Goal: Transaction & Acquisition: Purchase product/service

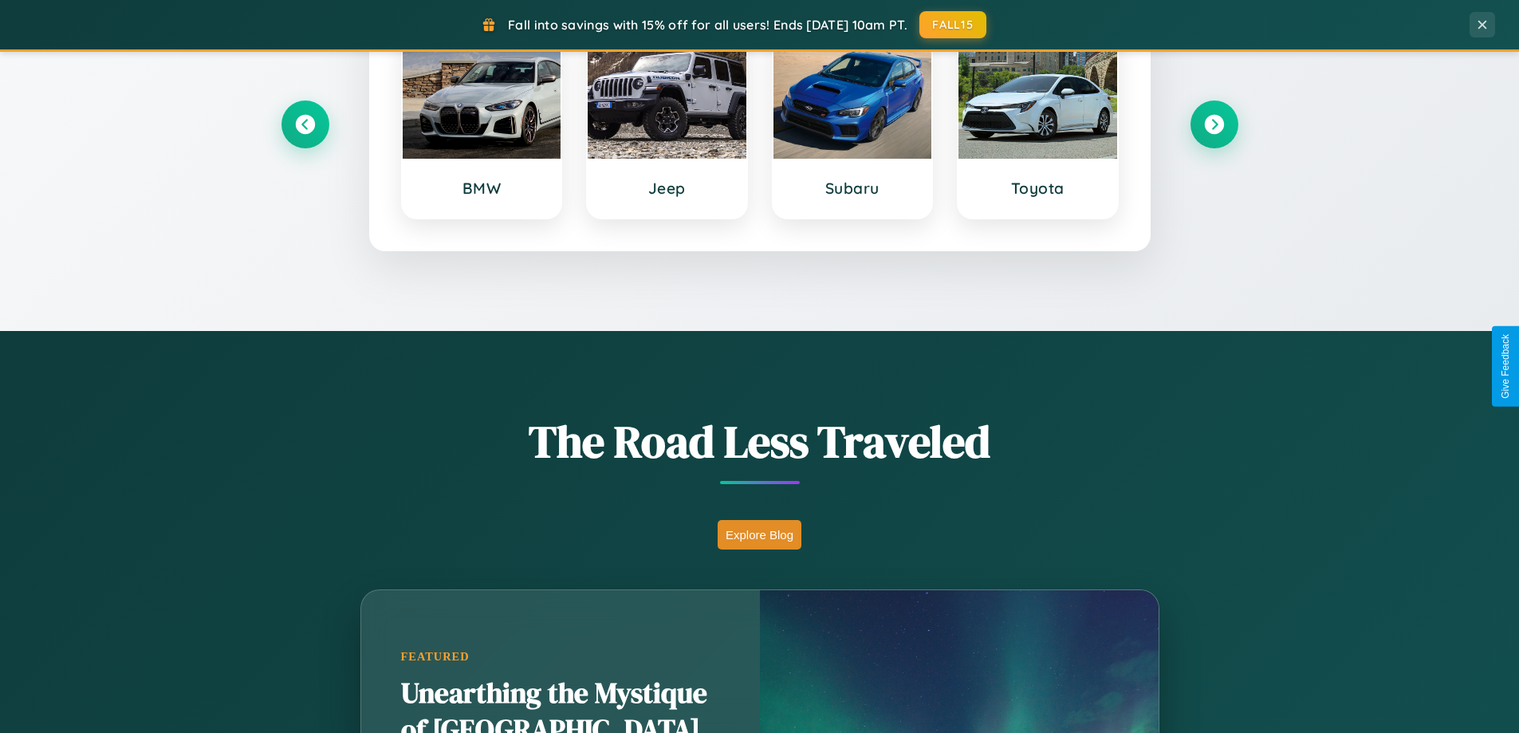
scroll to position [1097, 0]
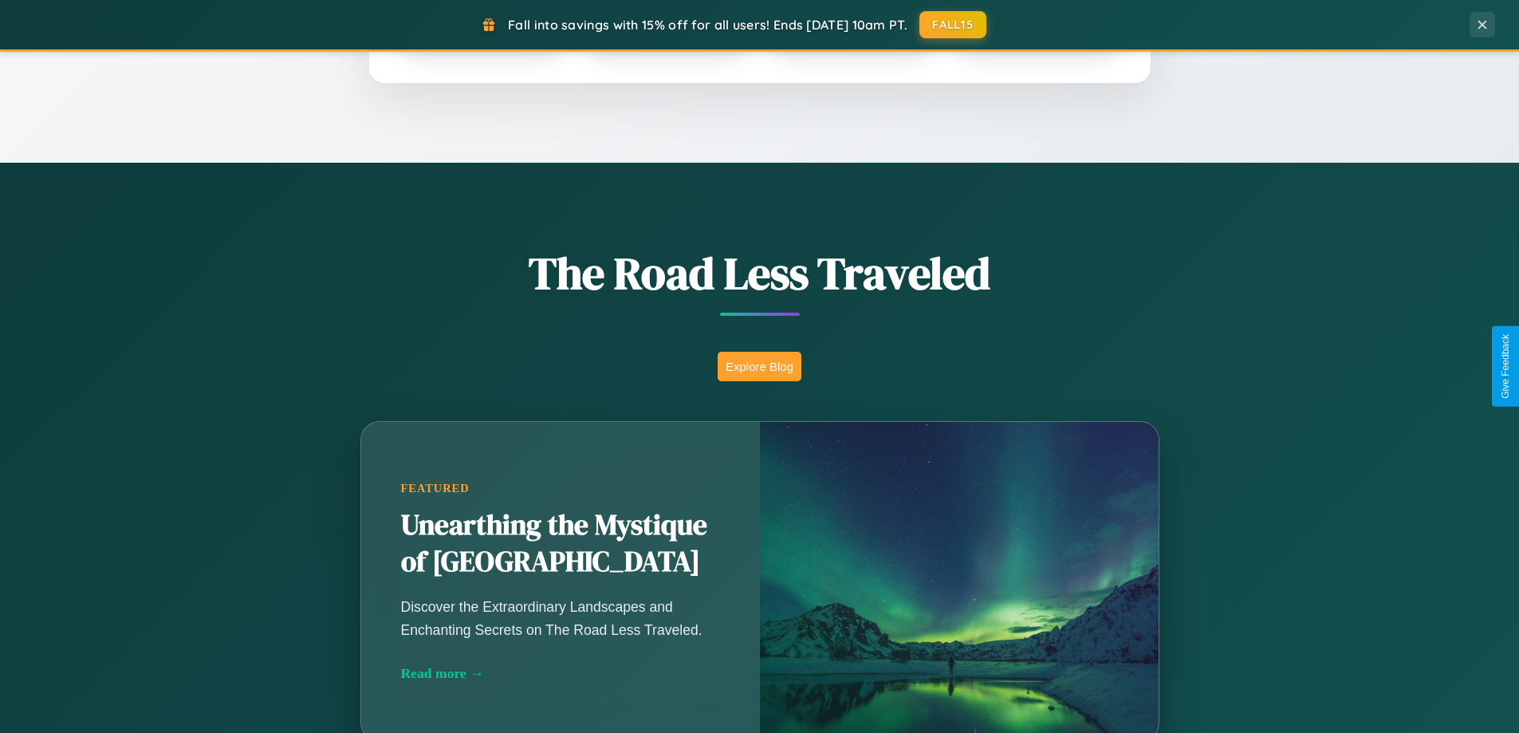
click at [759, 366] on button "Explore Blog" at bounding box center [760, 367] width 84 height 30
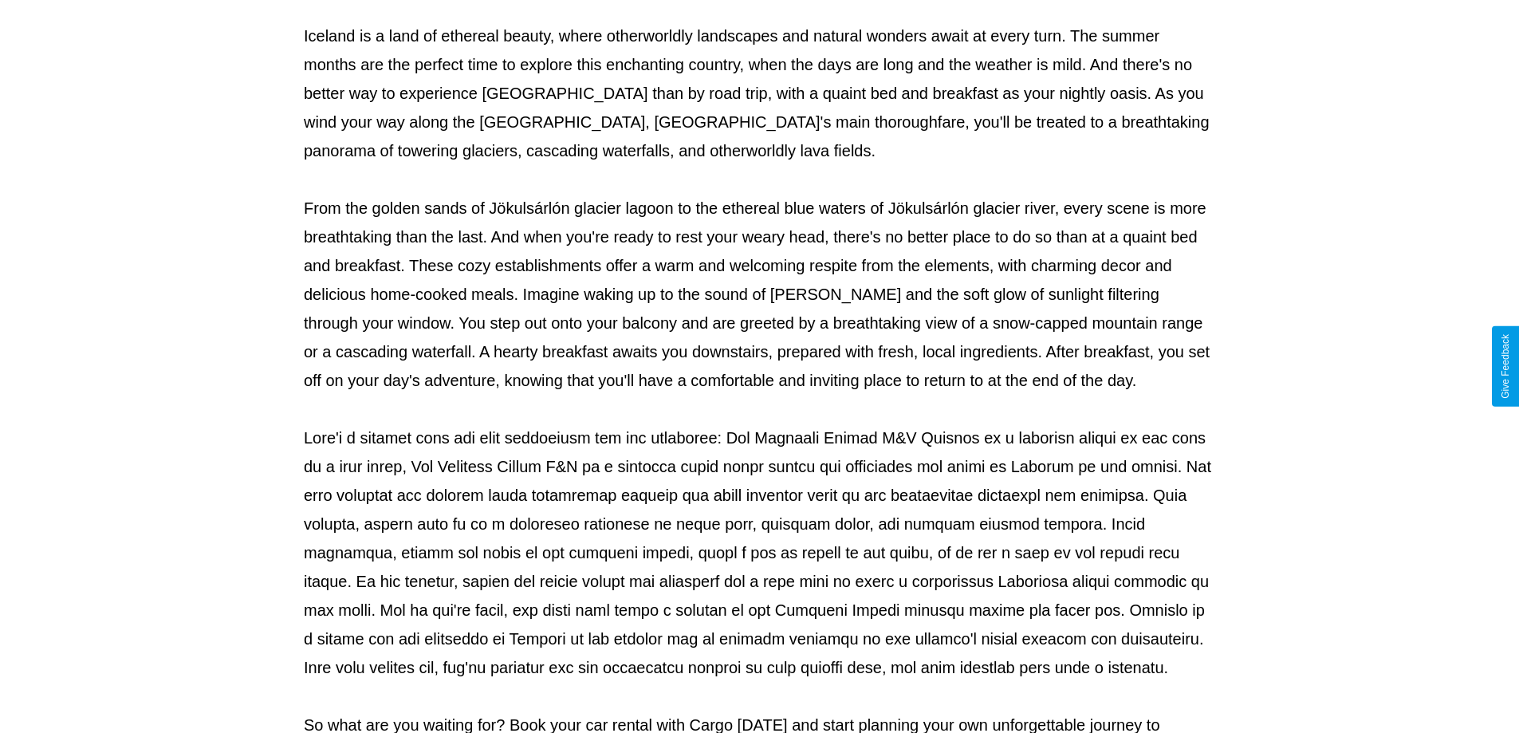
scroll to position [516, 0]
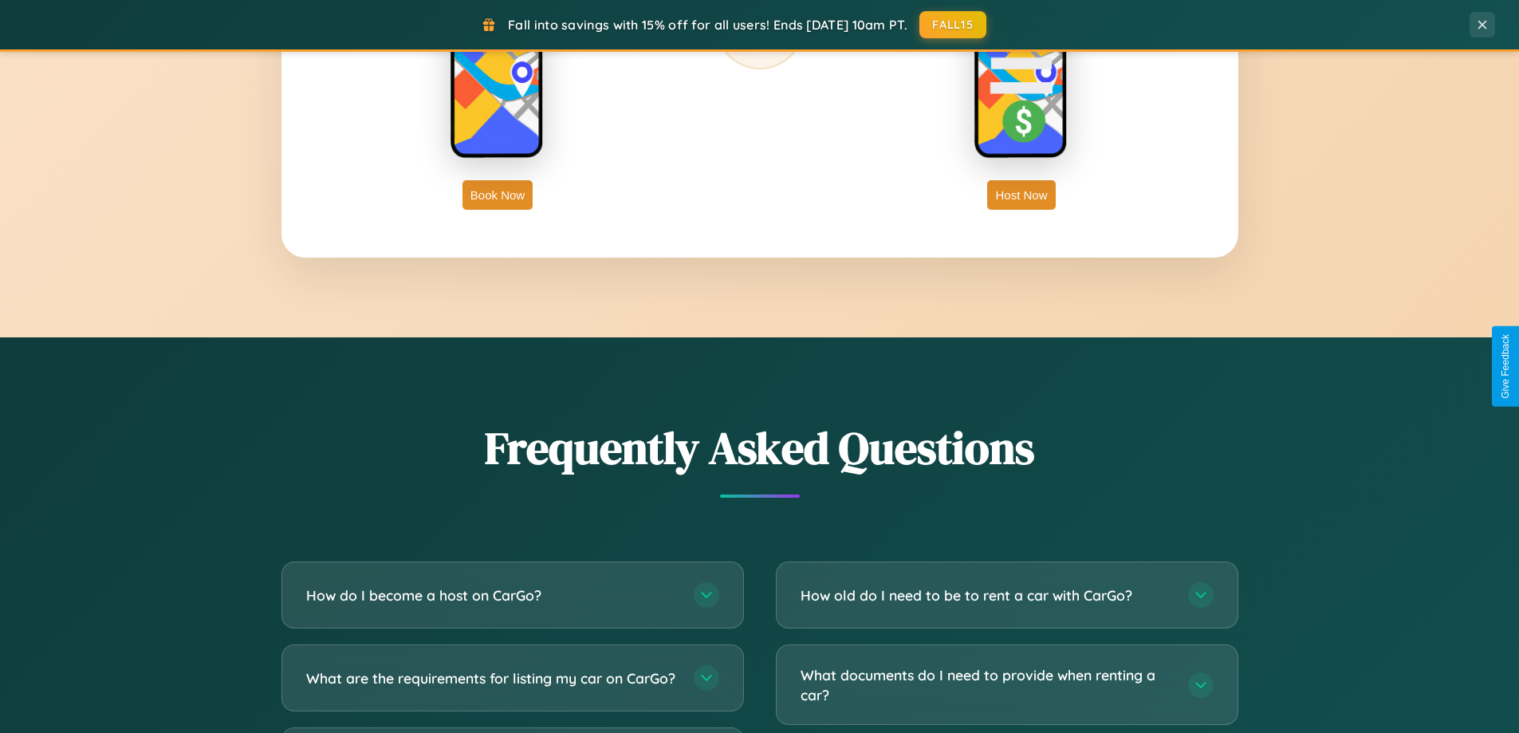
scroll to position [3069, 0]
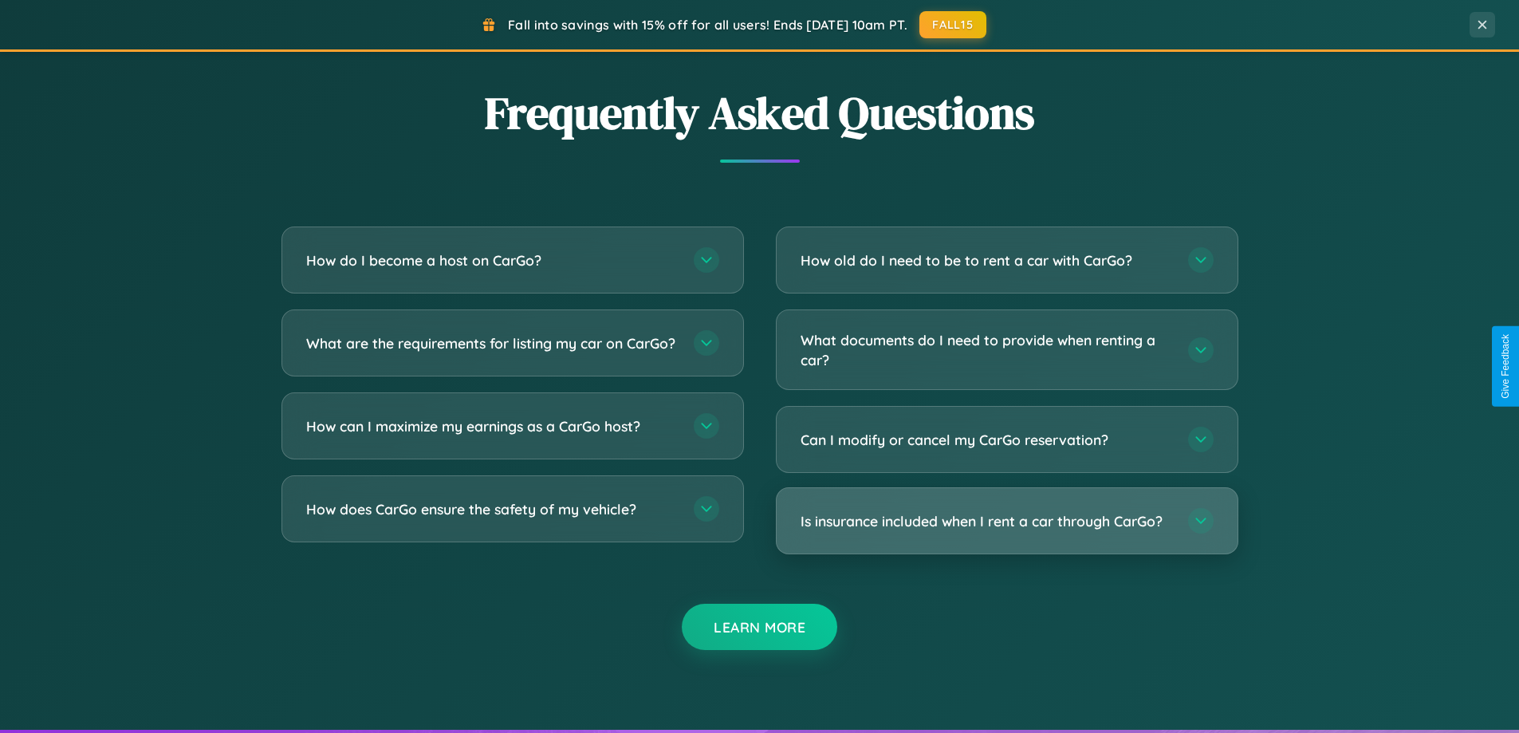
click at [1006, 521] on h3 "Is insurance included when I rent a car through CarGo?" at bounding box center [987, 521] width 372 height 20
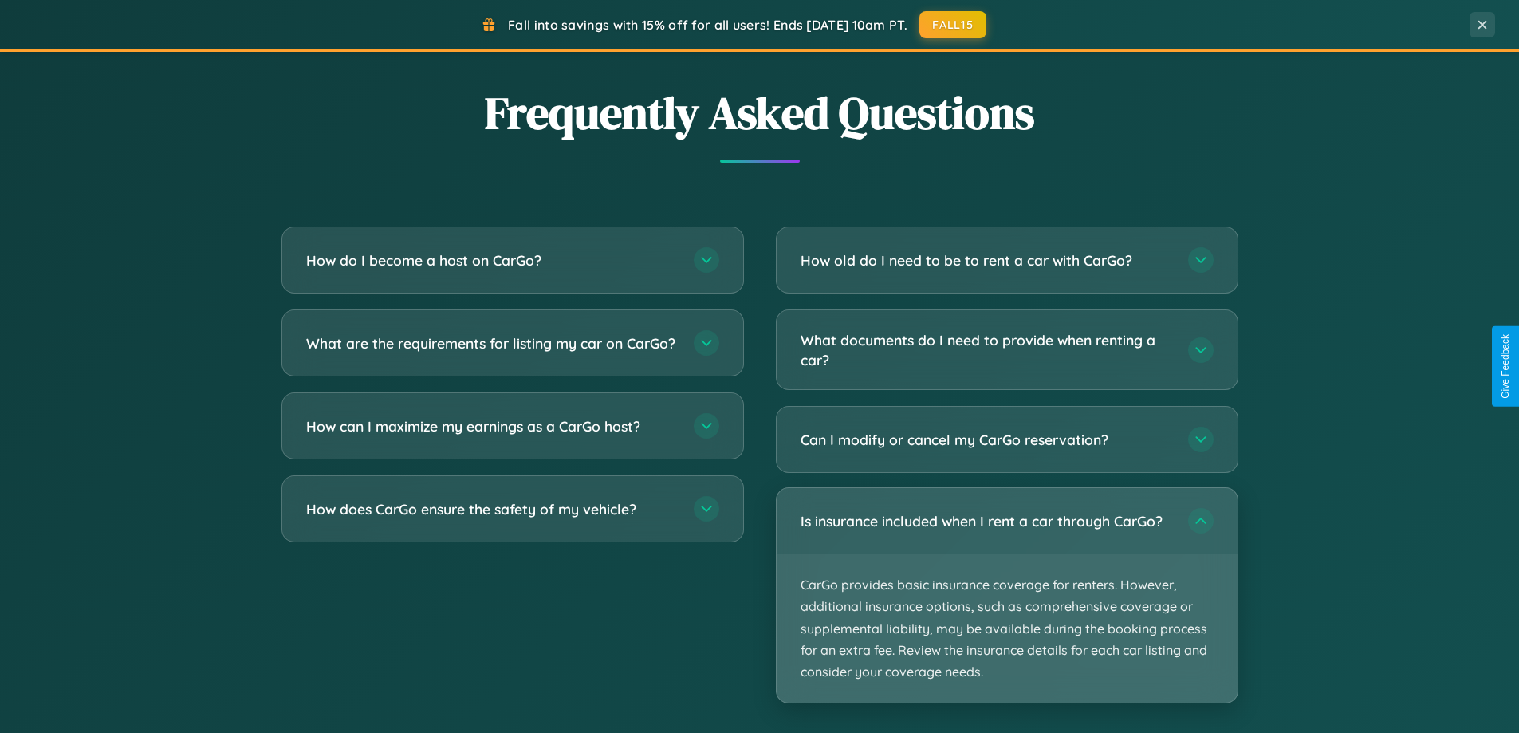
click at [1006, 595] on p "CarGo provides basic insurance coverage for renters. However, additional insura…" at bounding box center [1007, 628] width 461 height 148
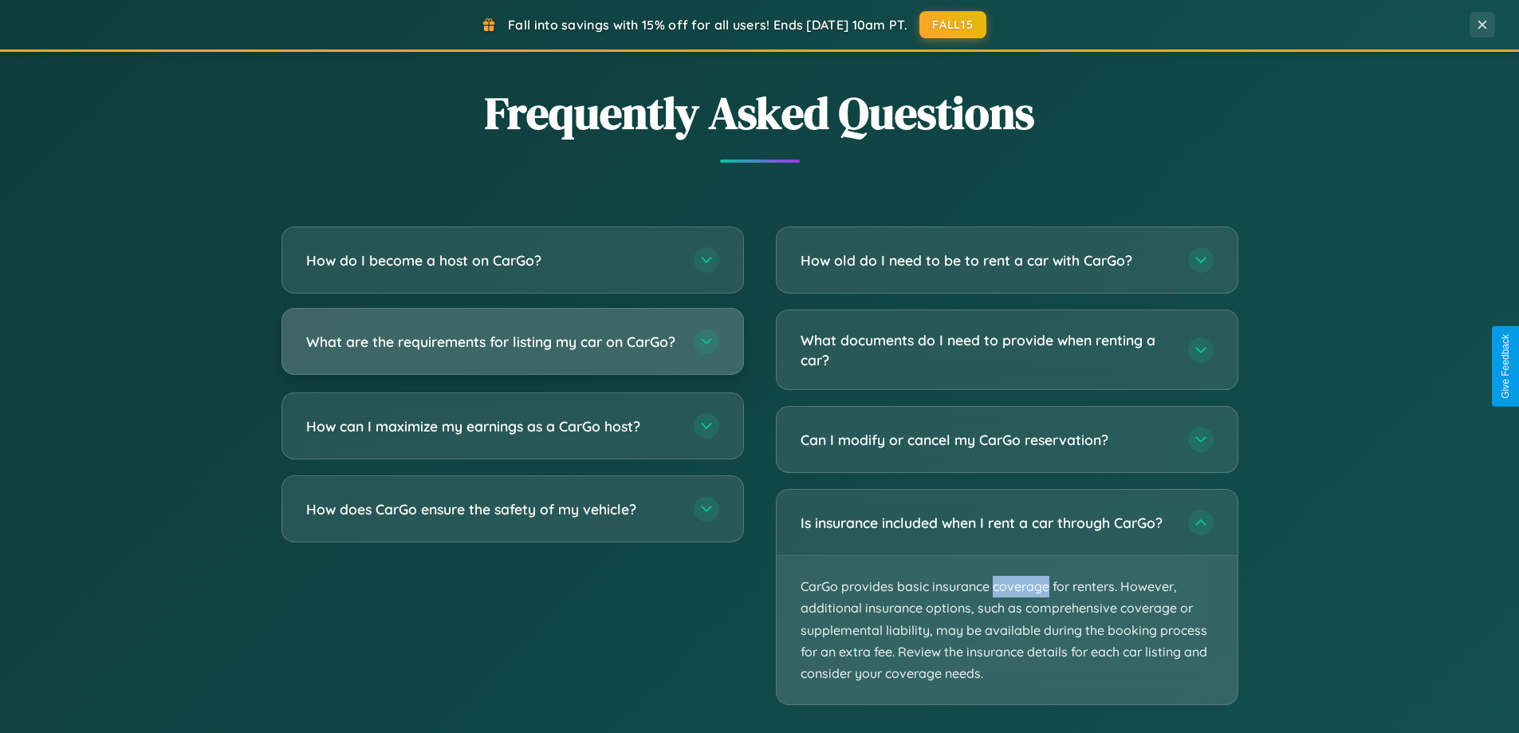
click at [512, 349] on h3 "What are the requirements for listing my car on CarGo?" at bounding box center [492, 342] width 372 height 20
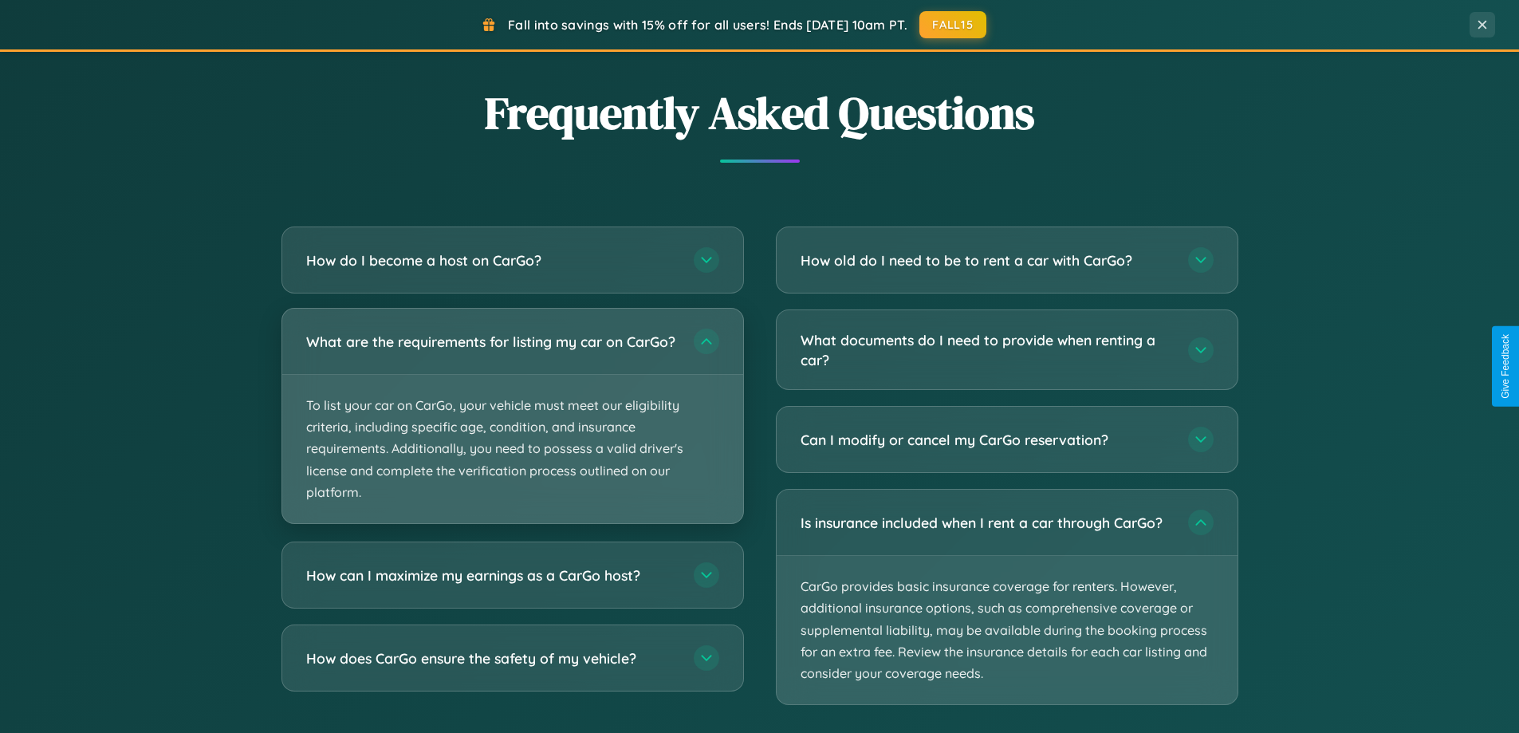
click at [512, 423] on p "To list your car on CarGo, your vehicle must meet our eligibility criteria, inc…" at bounding box center [512, 449] width 461 height 148
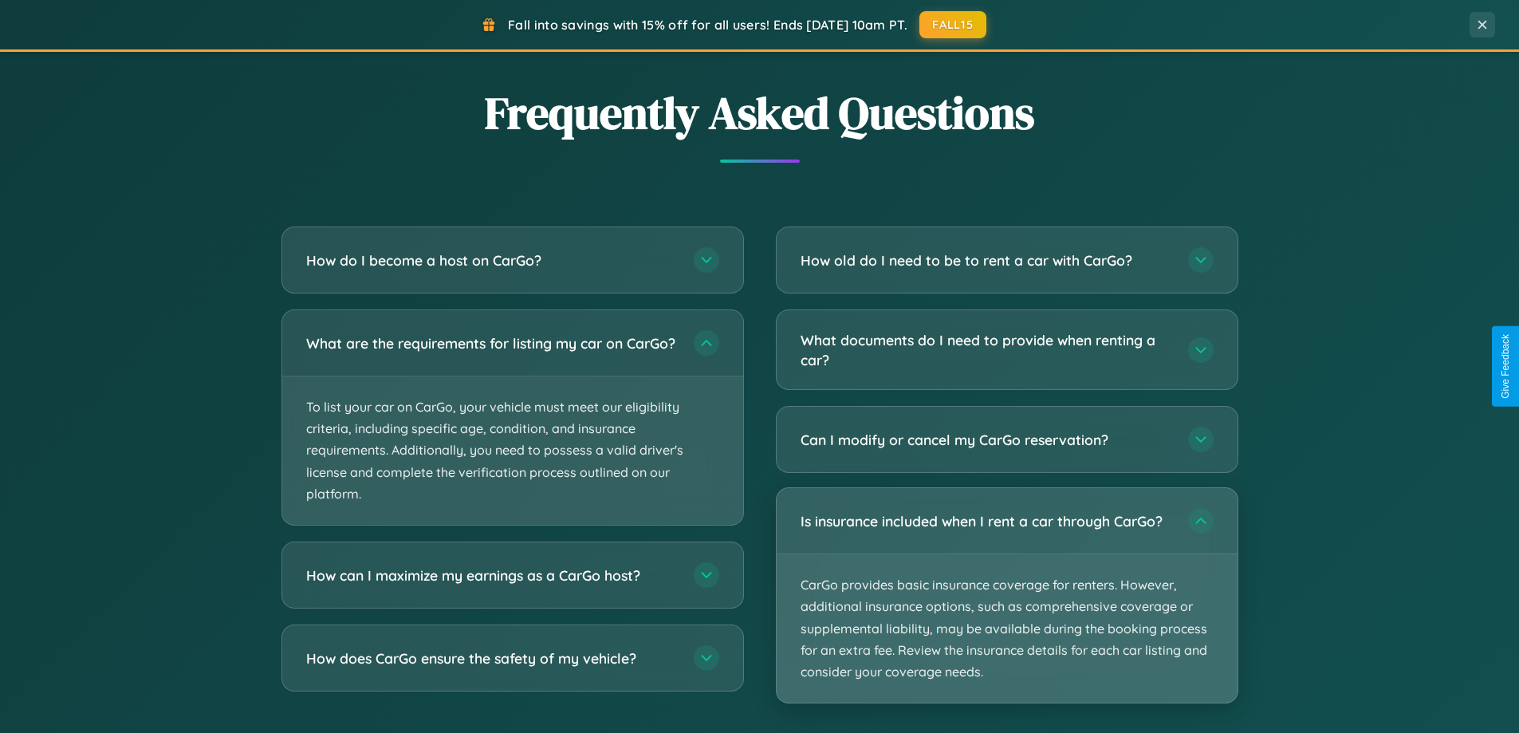
click at [1006, 596] on p "CarGo provides basic insurance coverage for renters. However, additional insura…" at bounding box center [1007, 628] width 461 height 148
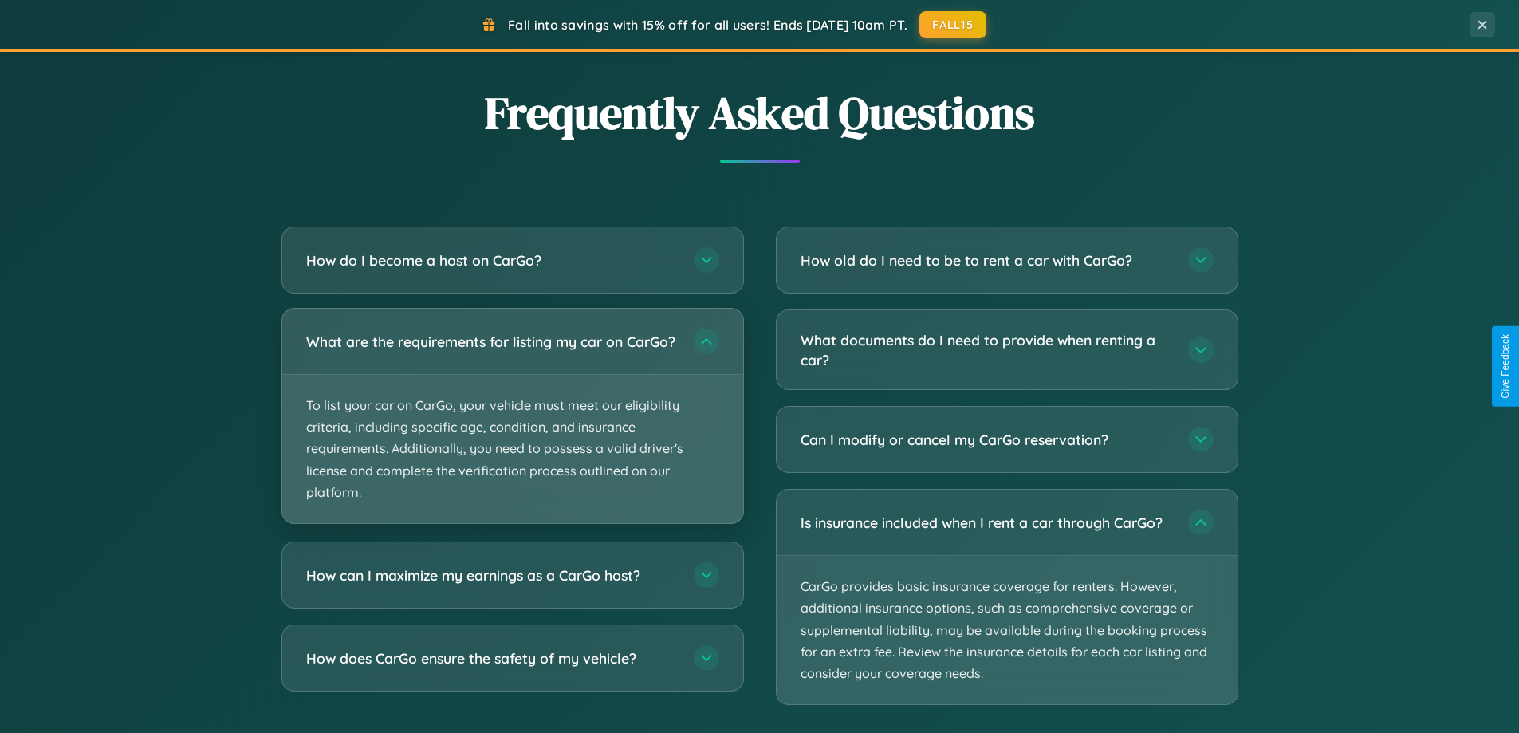
click at [512, 423] on p "To list your car on CarGo, your vehicle must meet our eligibility criteria, inc…" at bounding box center [512, 449] width 461 height 148
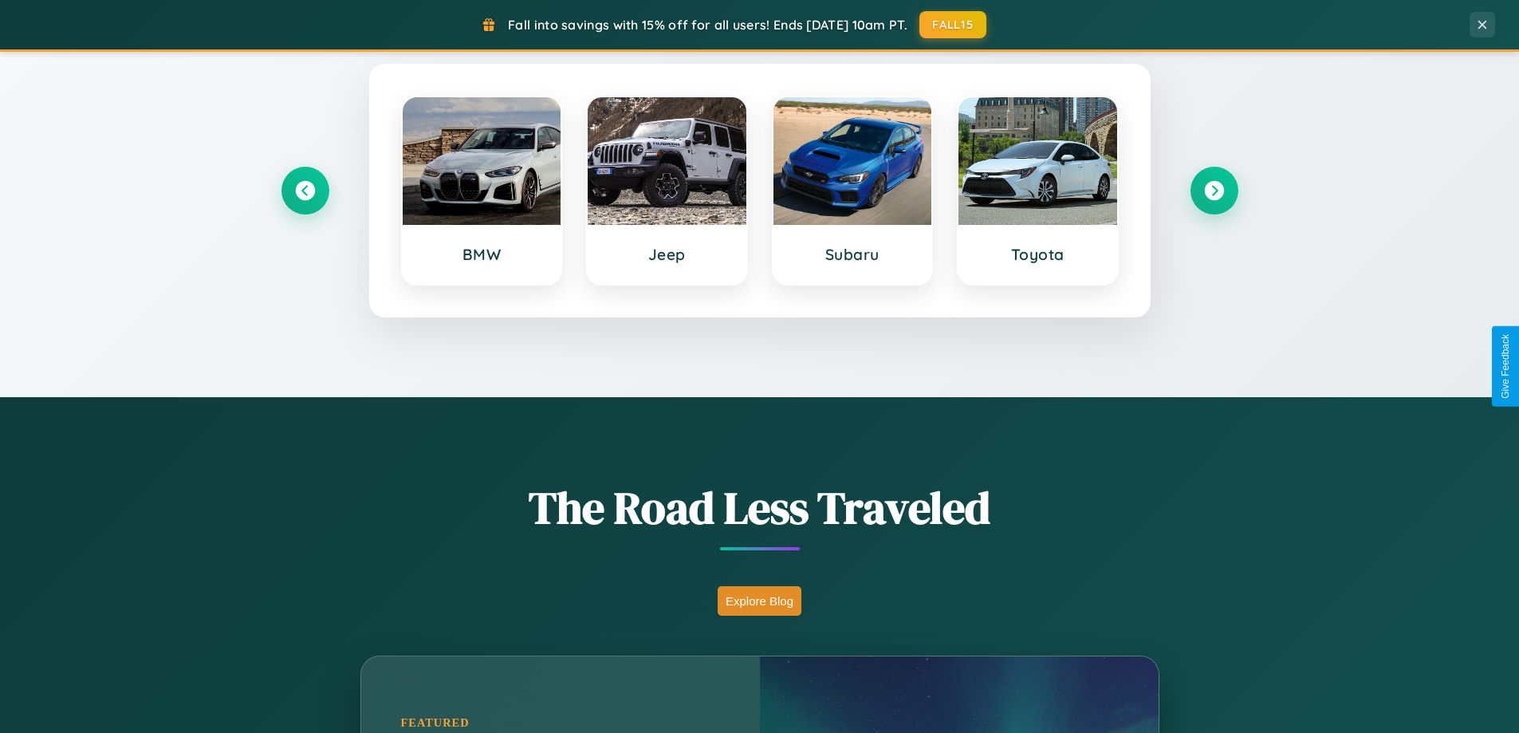
scroll to position [687, 0]
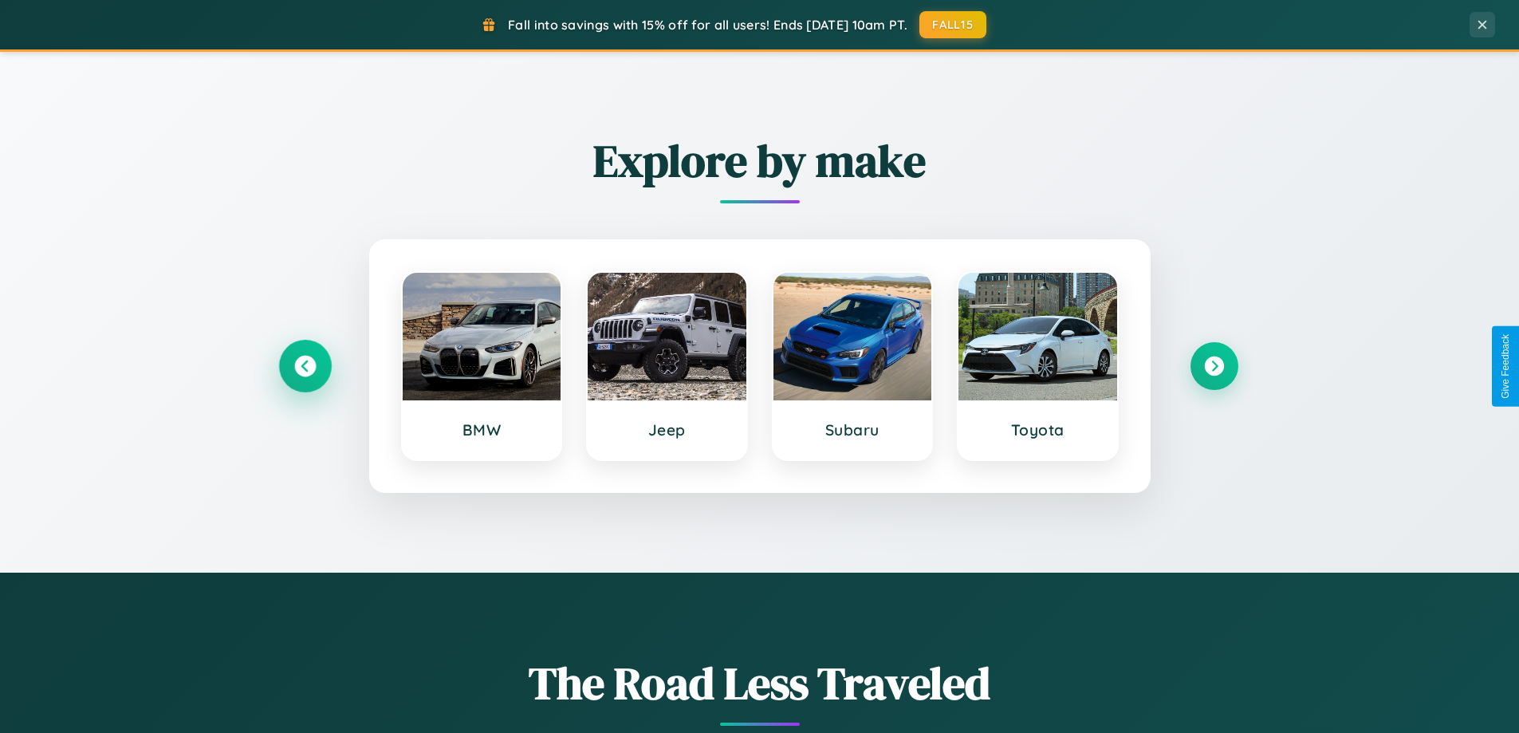
click at [305, 366] on icon at bounding box center [305, 367] width 22 height 22
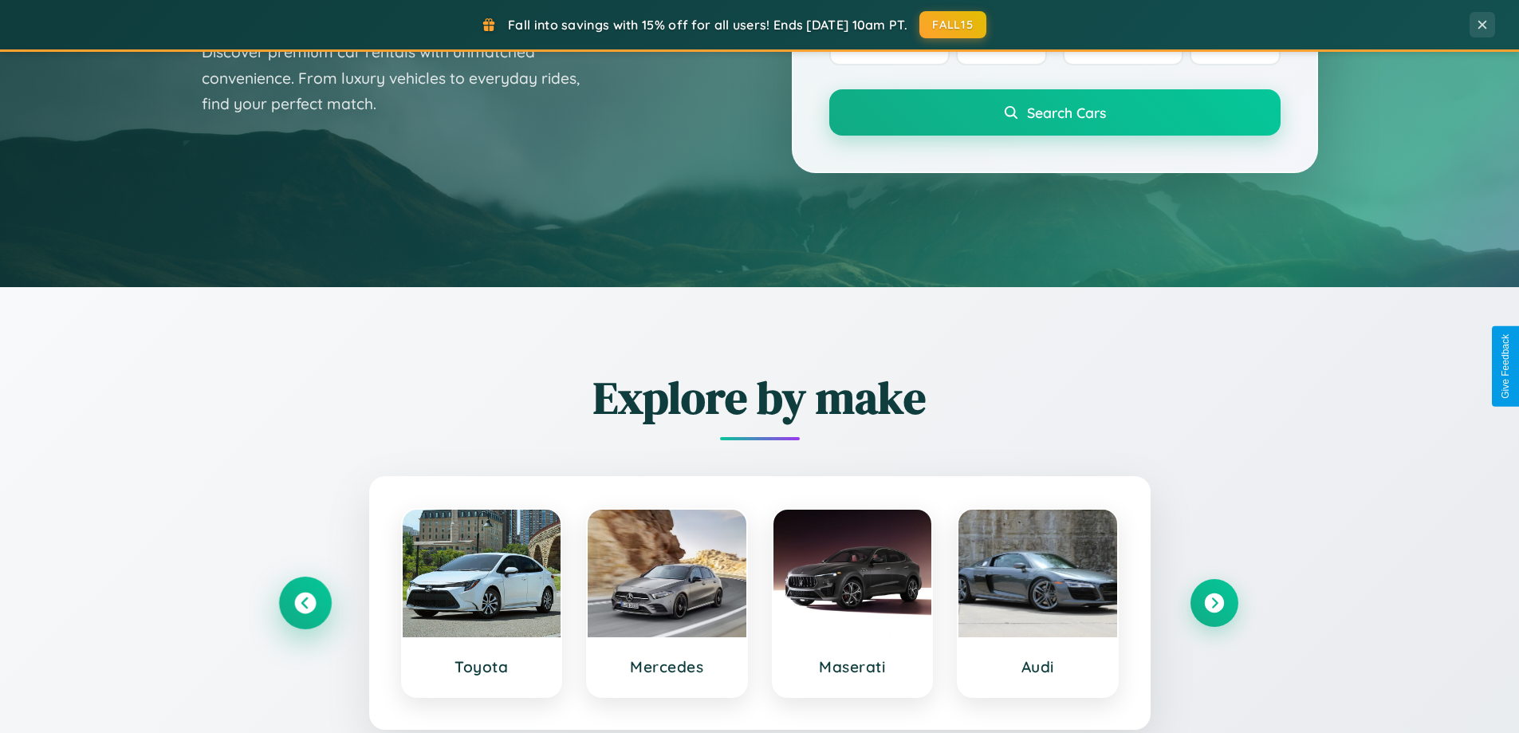
scroll to position [47, 0]
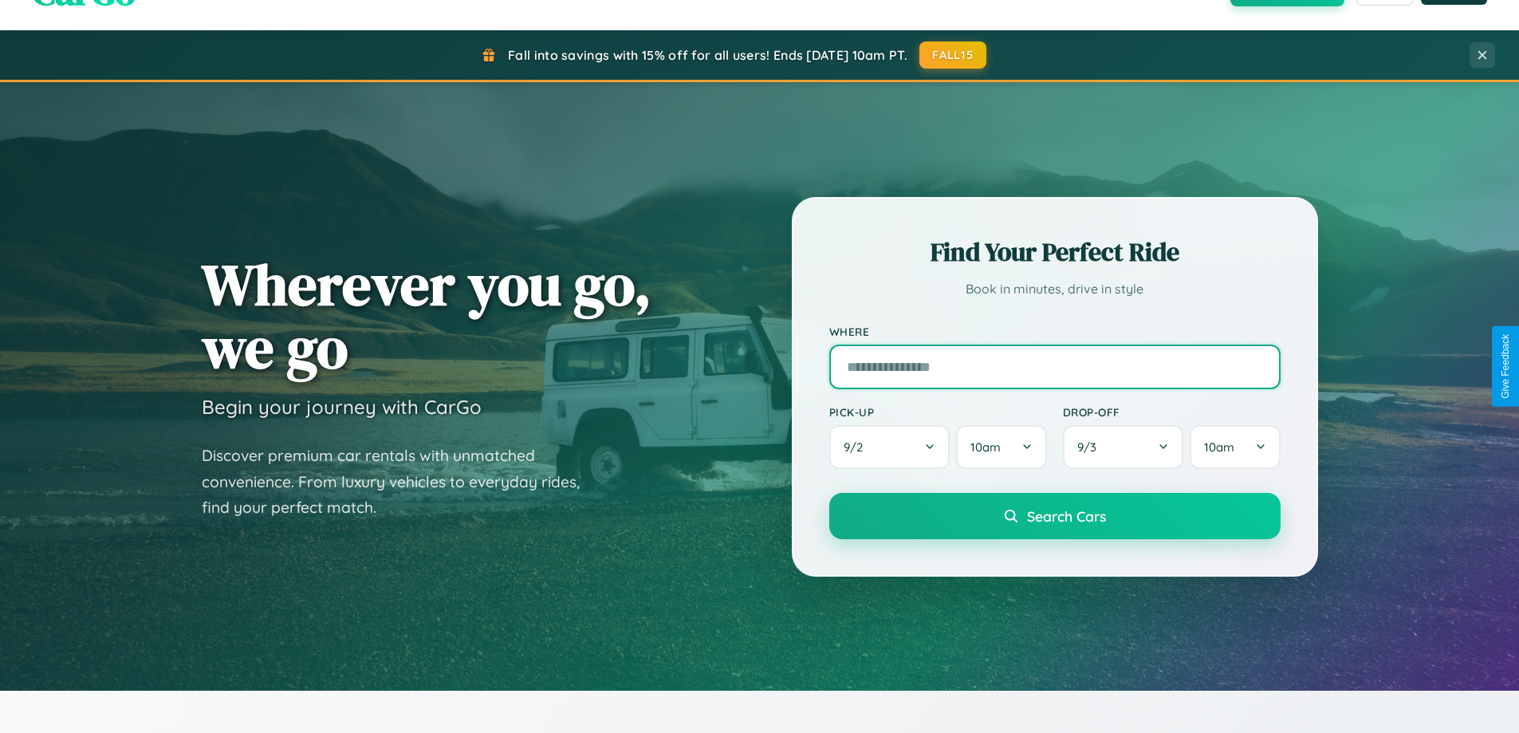
click at [1054, 366] on input "text" at bounding box center [1054, 367] width 451 height 45
type input "*****"
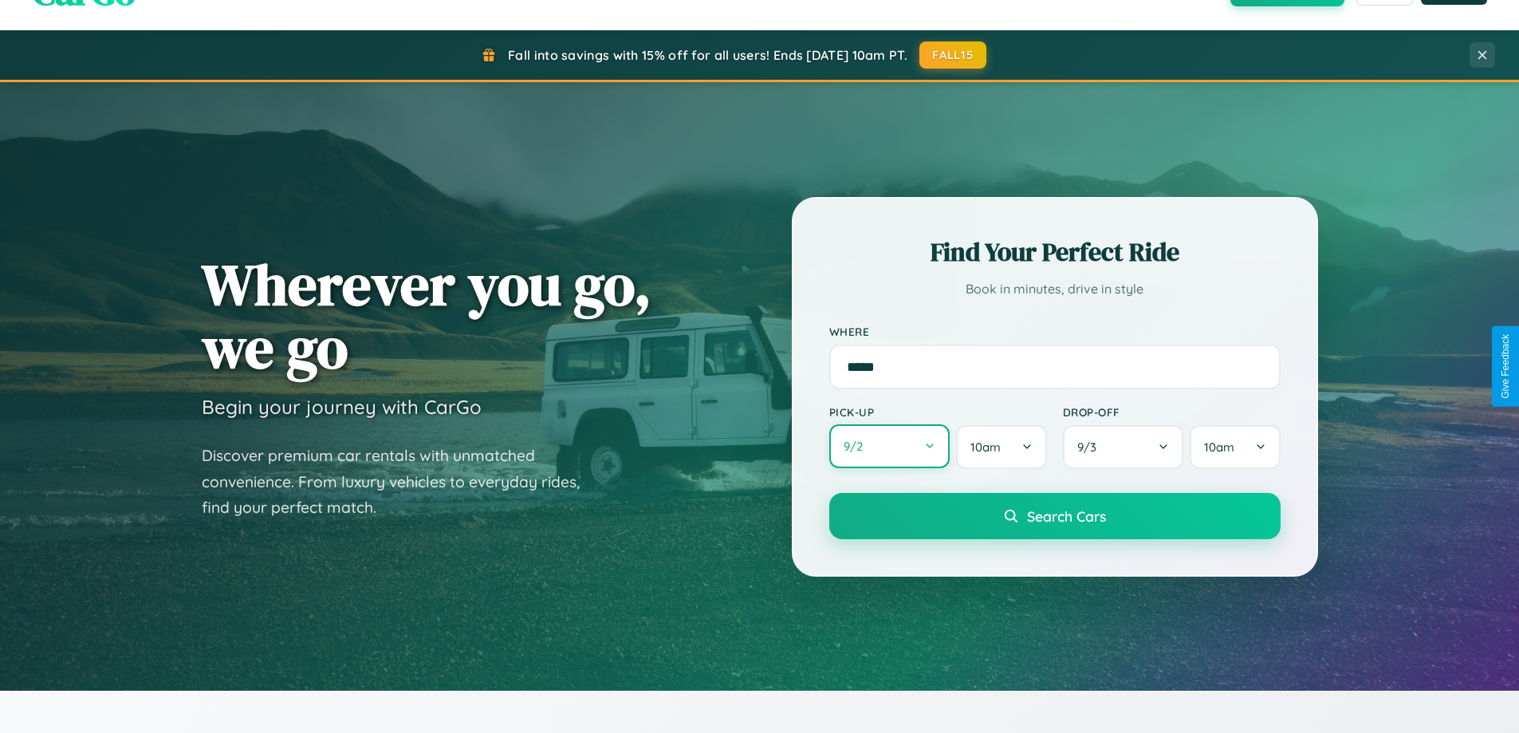
click at [889, 447] on button "9 / 2" at bounding box center [889, 446] width 121 height 44
select select "*"
select select "****"
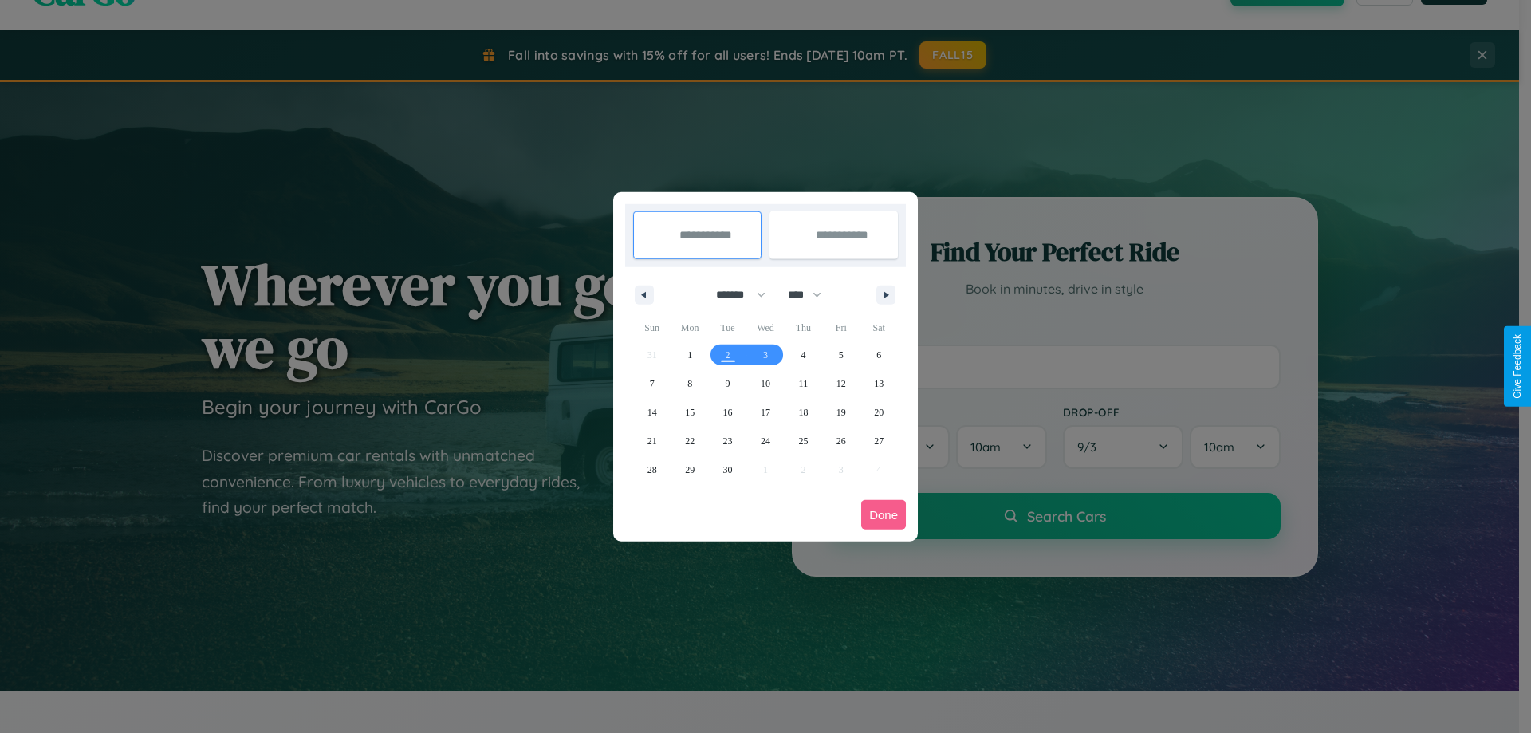
drag, startPoint x: 734, startPoint y: 294, endPoint x: 766, endPoint y: 320, distance: 40.9
click at [734, 294] on select "******* ******** ***** ***** *** **** **** ****** ********* ******* ******** **…" at bounding box center [738, 295] width 68 height 26
click at [803, 354] on span "4" at bounding box center [803, 355] width 5 height 29
type input "**********"
click at [652, 383] on span "7" at bounding box center [652, 383] width 5 height 29
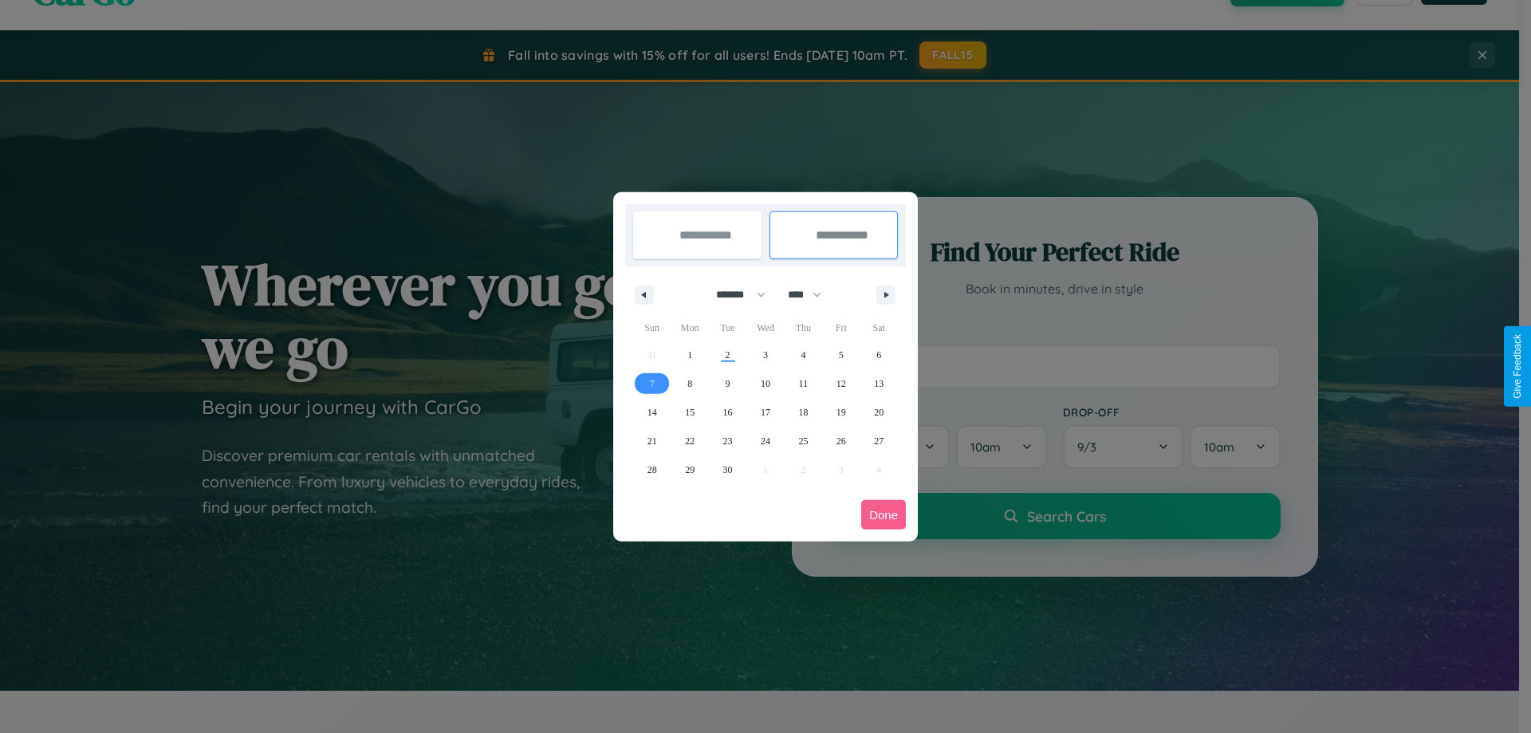
type input "**********"
click at [884, 514] on button "Done" at bounding box center [883, 515] width 45 height 30
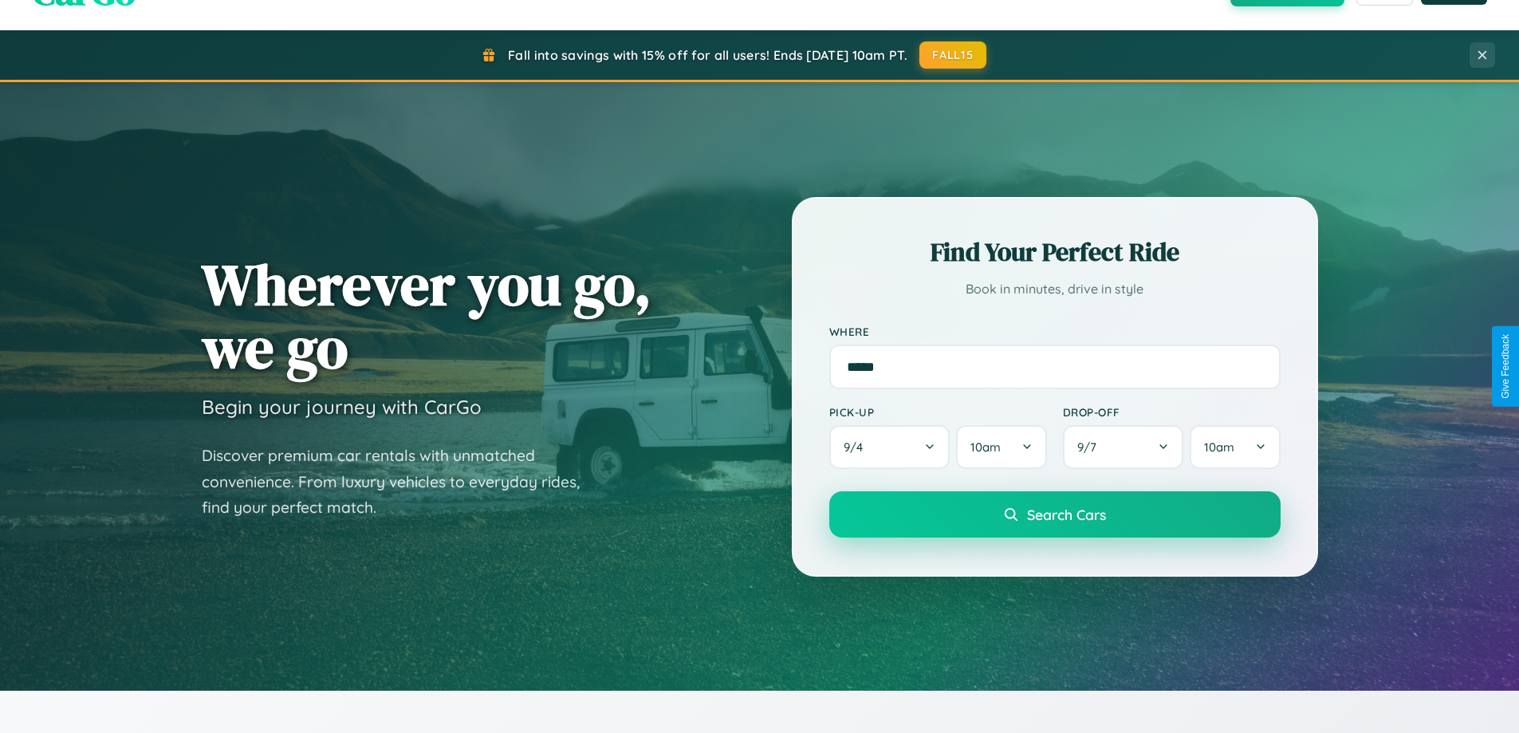
click at [1054, 514] on span "Search Cars" at bounding box center [1066, 515] width 79 height 18
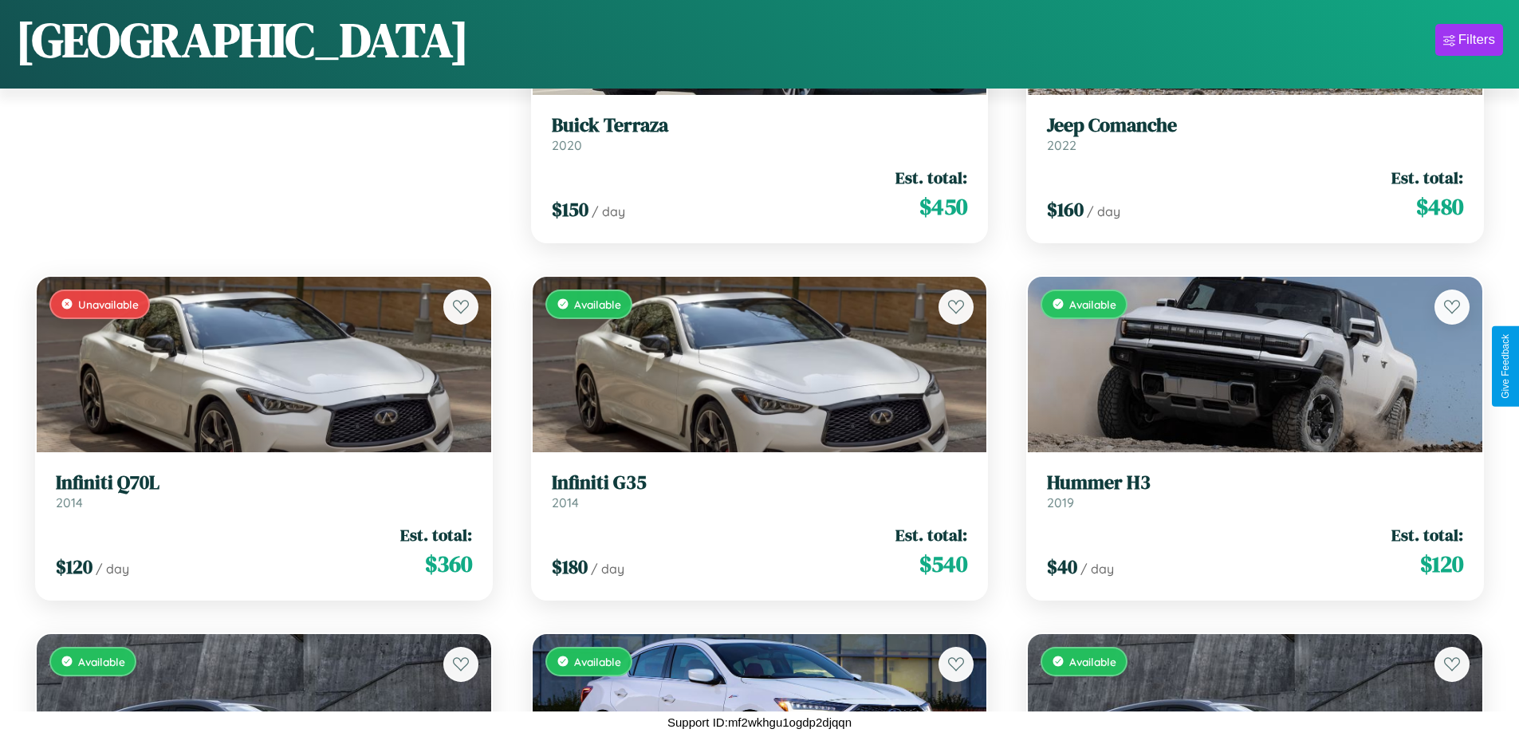
scroll to position [224, 0]
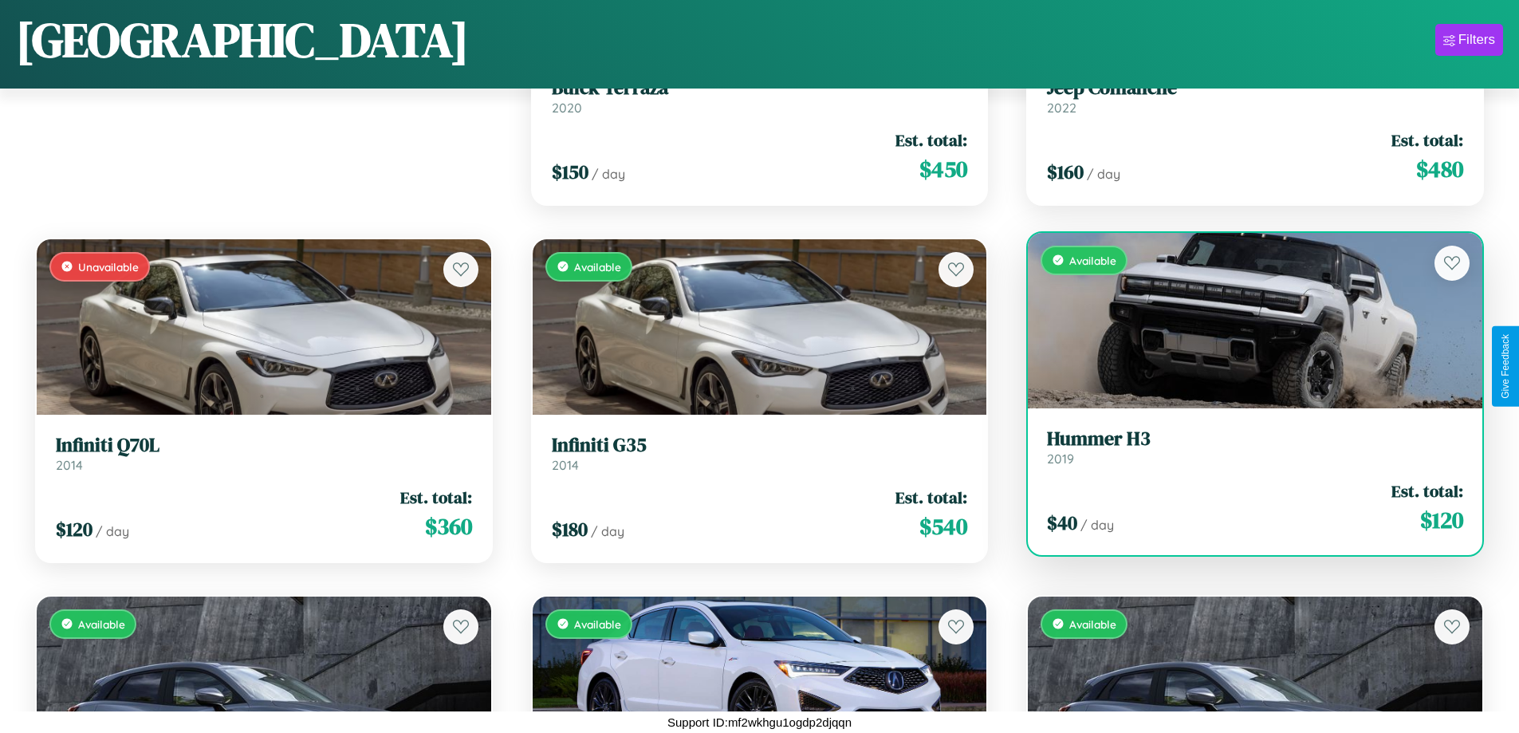
click at [1245, 447] on h3 "Hummer H3" at bounding box center [1255, 438] width 416 height 23
